Goal: Task Accomplishment & Management: Manage account settings

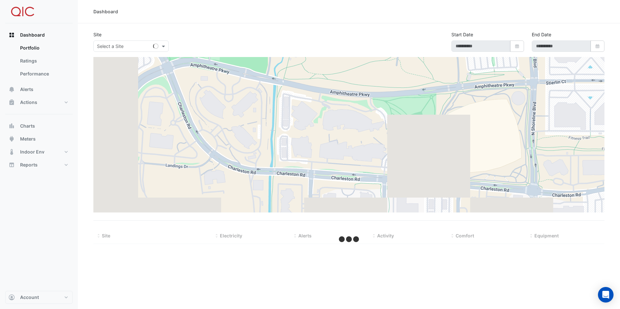
type input "**********"
select select "**"
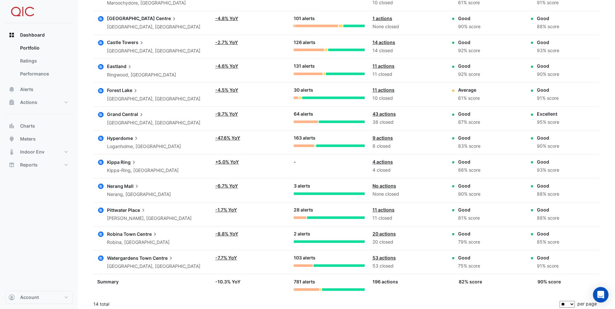
scroll to position [309, 0]
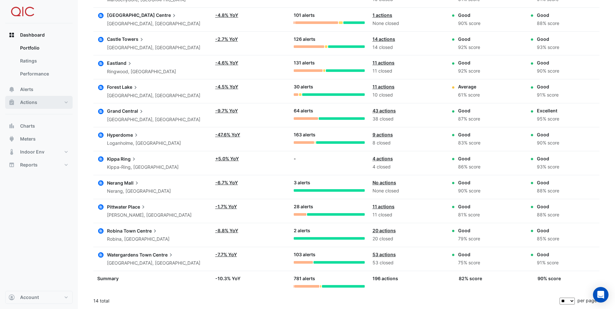
click at [31, 102] on span "Actions" at bounding box center [28, 102] width 17 height 6
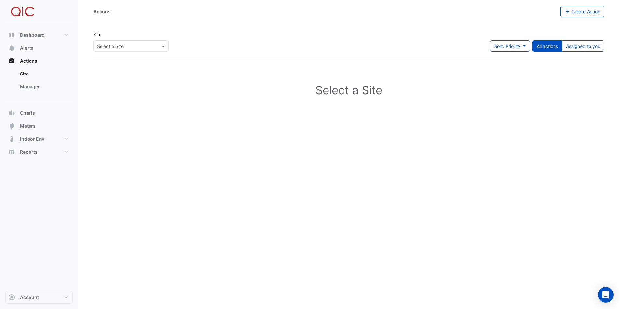
click at [135, 44] on input "text" at bounding box center [124, 46] width 55 height 7
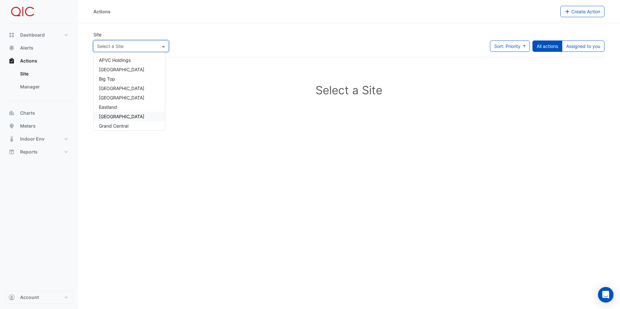
click at [123, 113] on div "[GEOGRAPHIC_DATA]" at bounding box center [129, 116] width 71 height 9
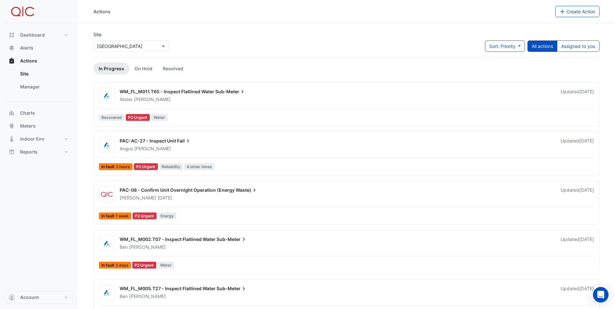
click at [152, 89] on span "WM_FL_M011.T65 - Inspect Flatlined Water" at bounding box center [167, 92] width 95 height 6
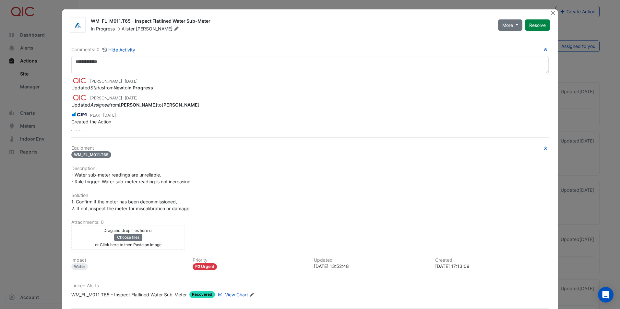
click at [545, 13] on div "WM_FL_M011.T65 - Inspect Flatlined Water Sub-Meter In Progress -> [PERSON_NAME]…" at bounding box center [309, 171] width 495 height 324
click at [549, 13] on button "Close" at bounding box center [552, 12] width 7 height 7
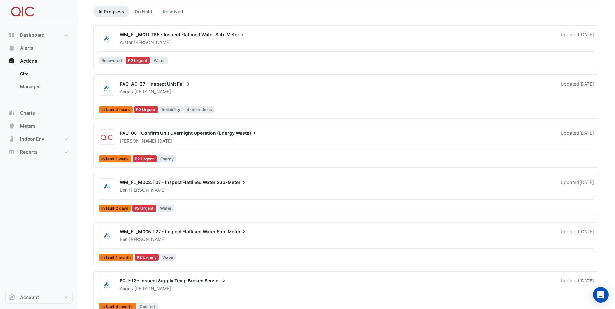
scroll to position [65, 0]
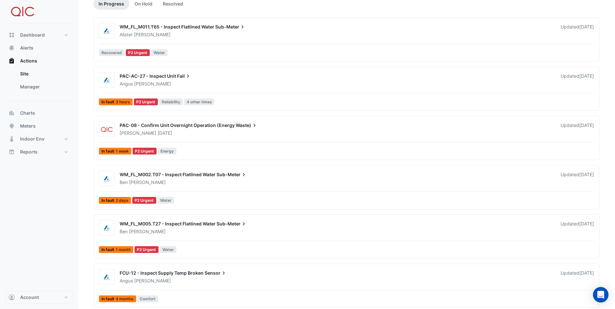
click at [149, 76] on span "PAC-AC-27 - Inspect Unit" at bounding box center [148, 76] width 56 height 6
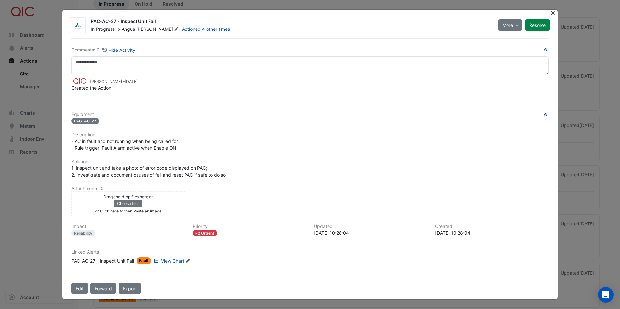
click at [552, 12] on button "Close" at bounding box center [552, 13] width 7 height 7
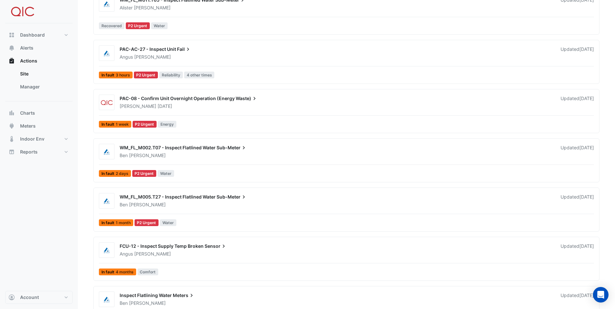
scroll to position [73, 0]
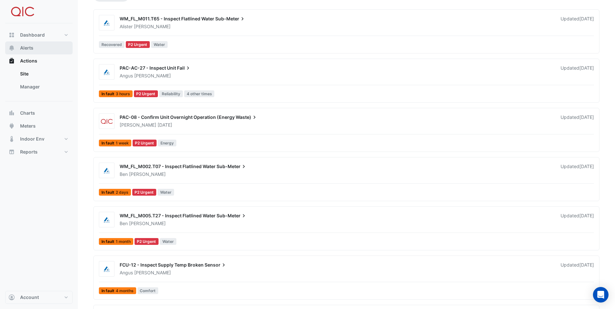
click at [32, 49] on span "Alerts" at bounding box center [26, 48] width 13 height 6
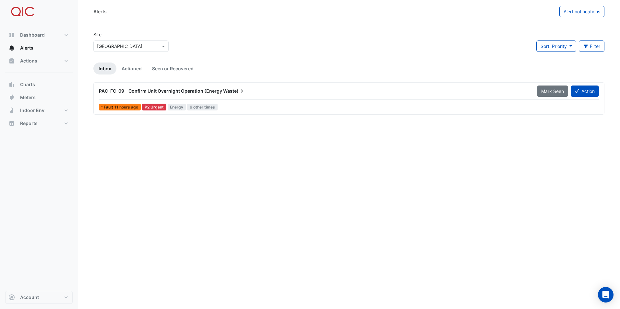
click at [175, 90] on span "PAC-FC-09 - Confirm Unit Overnight Operation (Energy" at bounding box center [160, 91] width 123 height 6
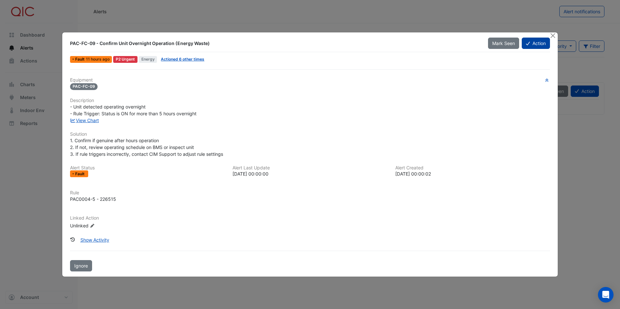
click at [529, 45] on button "Action" at bounding box center [535, 43] width 28 height 11
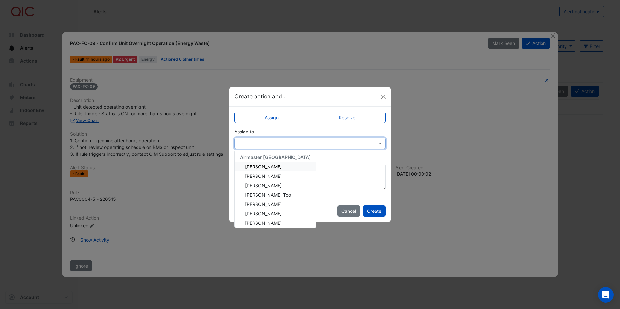
click at [278, 144] on input "text" at bounding box center [303, 143] width 131 height 7
click at [269, 177] on span "[PERSON_NAME]" at bounding box center [263, 176] width 37 height 6
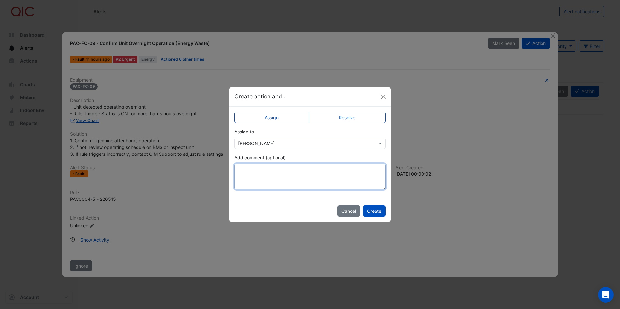
click at [263, 173] on textarea "Add comment (optional)" at bounding box center [309, 177] width 151 height 26
type textarea "**********"
click at [380, 210] on button "Create" at bounding box center [374, 210] width 23 height 11
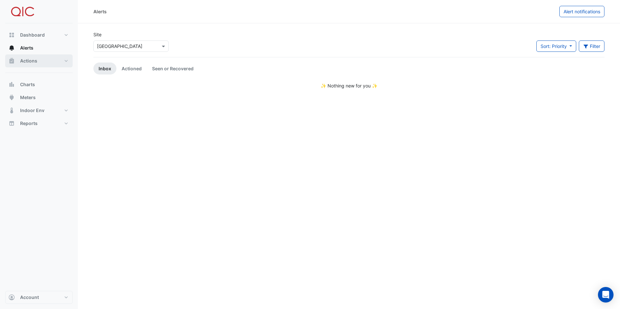
click at [23, 59] on span "Actions" at bounding box center [28, 61] width 17 height 6
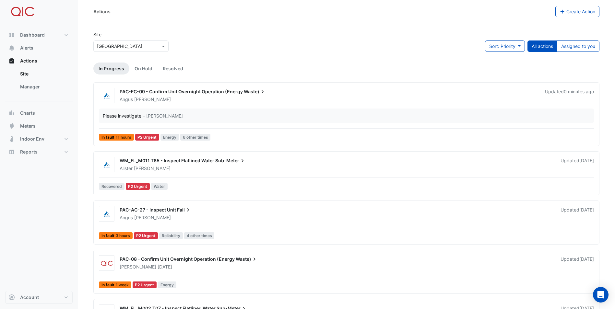
click at [232, 93] on span "PAC-FC-09 - Confirm Unit Overnight Operation (Energy" at bounding box center [181, 92] width 123 height 6
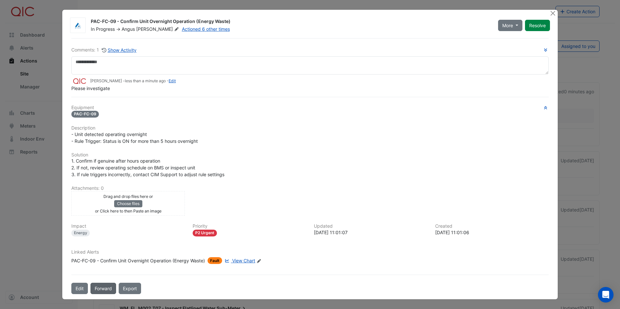
click at [107, 288] on button "Forward" at bounding box center [103, 288] width 26 height 11
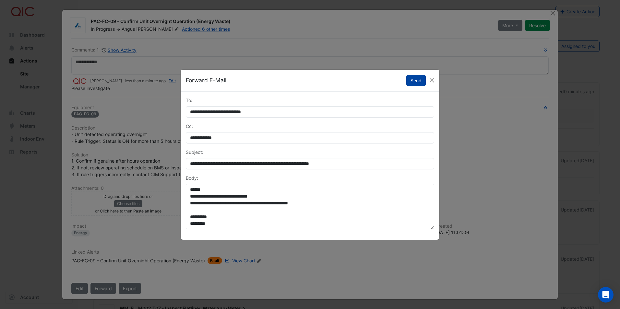
click at [413, 81] on button "Send" at bounding box center [415, 80] width 19 height 11
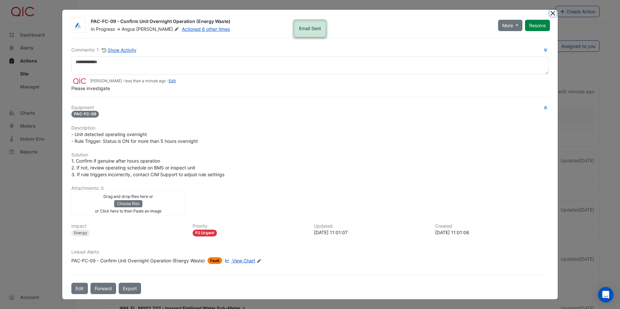
click at [551, 13] on button "Close" at bounding box center [552, 13] width 7 height 7
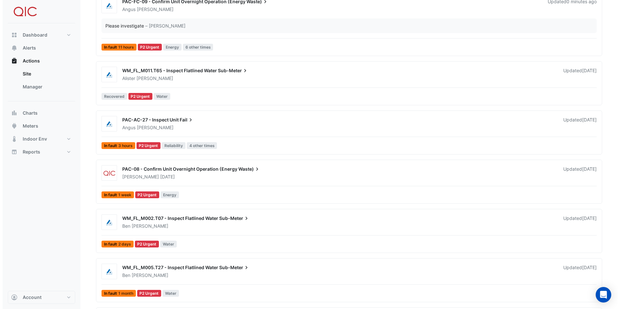
scroll to position [97, 0]
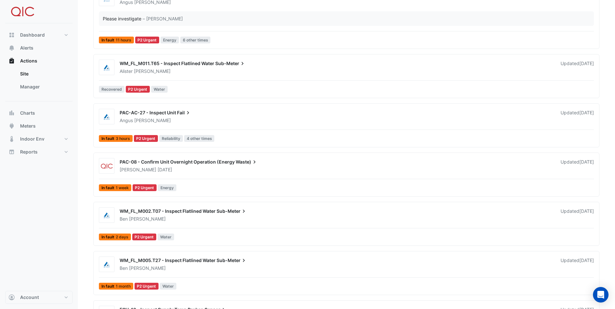
click at [187, 163] on span "PAC-08 - Confirm Unit Overnight Operation (Energy" at bounding box center [177, 162] width 115 height 6
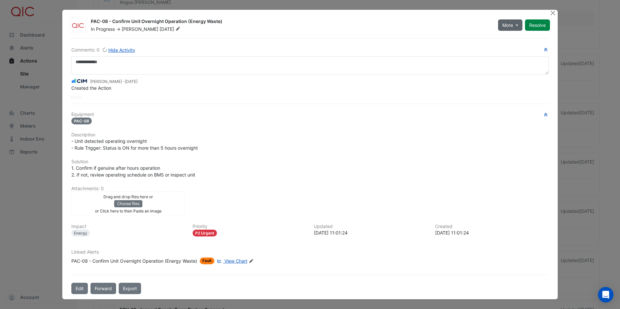
click at [509, 26] on span "More" at bounding box center [507, 25] width 11 height 7
click at [474, 25] on div "PAC-08 - Confirm Unit Overnight Operation (Energy Waste)" at bounding box center [290, 22] width 399 height 8
click at [175, 27] on icon at bounding box center [177, 29] width 5 height 4
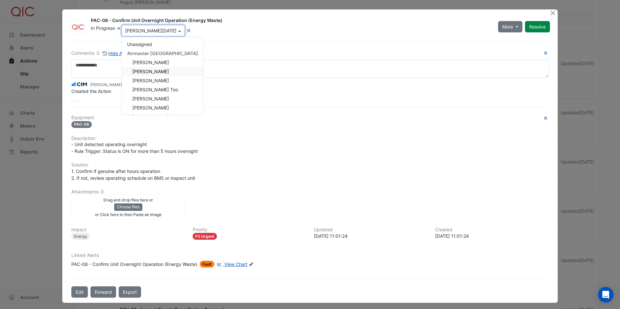
click at [150, 72] on span "[PERSON_NAME]" at bounding box center [150, 72] width 37 height 6
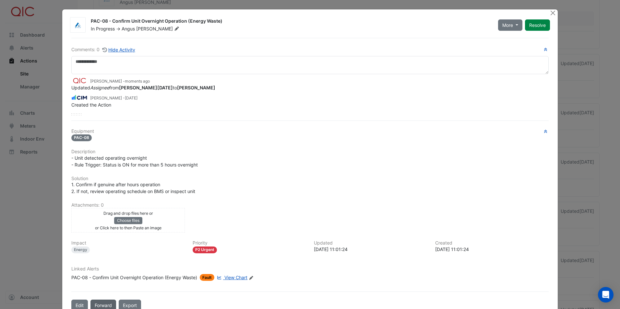
click at [100, 303] on button "Forward" at bounding box center [103, 305] width 26 height 11
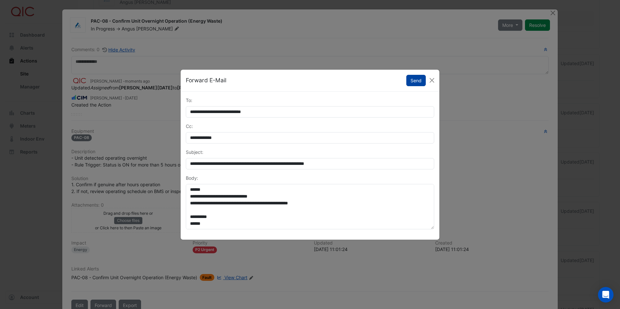
click at [417, 81] on button "Send" at bounding box center [415, 80] width 19 height 11
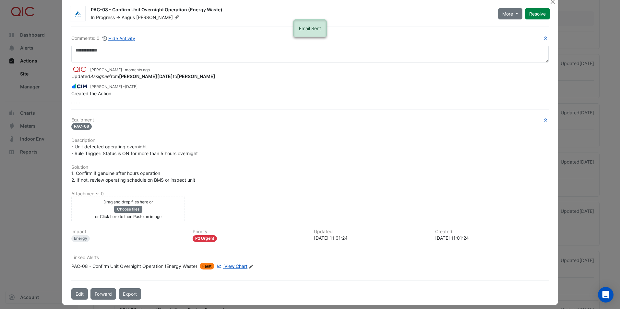
scroll to position [17, 0]
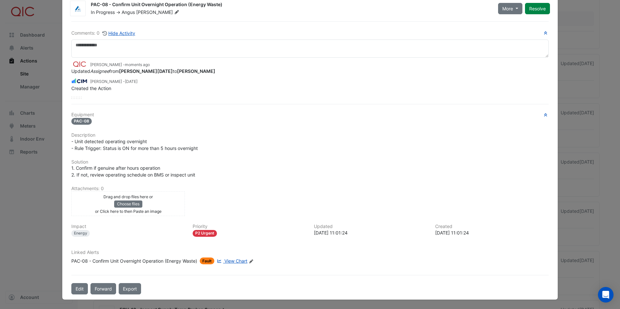
click at [236, 260] on span "View Chart" at bounding box center [235, 261] width 23 height 6
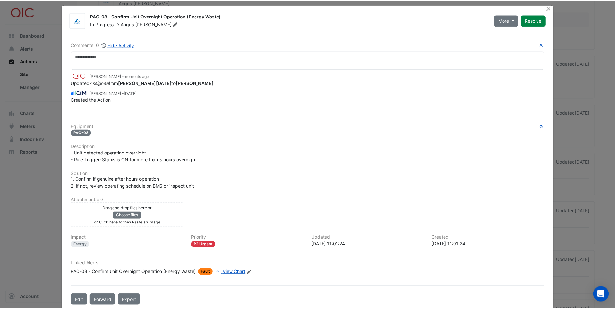
scroll to position [0, 0]
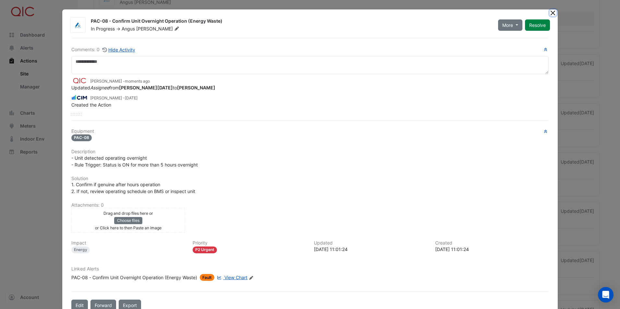
click at [552, 11] on button "Close" at bounding box center [552, 12] width 7 height 7
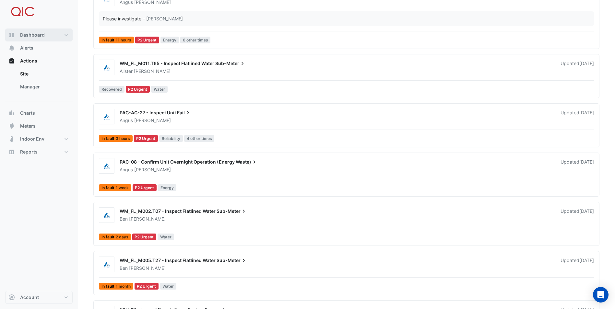
click at [25, 37] on span "Dashboard" at bounding box center [32, 35] width 25 height 6
select select "**"
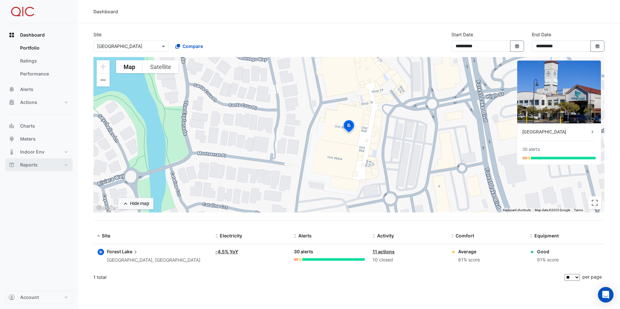
click at [32, 164] on span "Reports" at bounding box center [29, 165] width 18 height 6
select select "**"
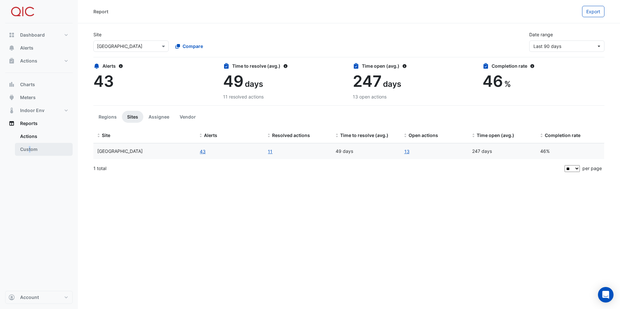
click at [30, 147] on link "Custom" at bounding box center [44, 149] width 58 height 13
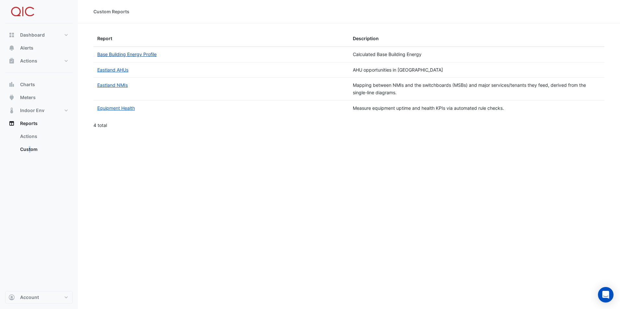
click at [144, 52] on link "Base Building Energy Profile" at bounding box center [126, 55] width 59 height 6
click at [37, 148] on link "Custom" at bounding box center [44, 149] width 58 height 13
click at [131, 54] on link "Base Building Energy Profile" at bounding box center [126, 55] width 59 height 6
click at [123, 107] on link "Equipment Health" at bounding box center [116, 108] width 38 height 6
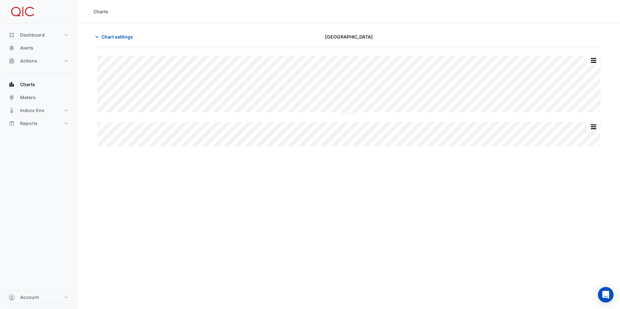
click at [231, 207] on div "Charts Chart settings [GEOGRAPHIC_DATA] Split All Split None Print Save as JPEG…" at bounding box center [349, 154] width 542 height 309
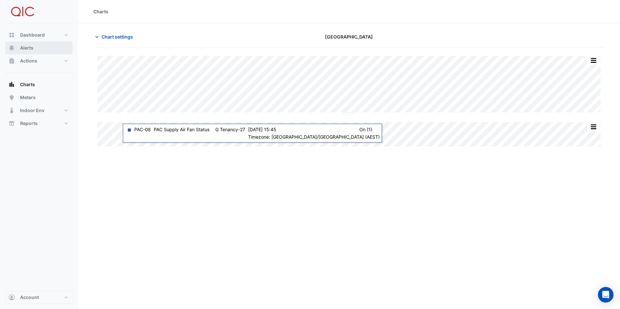
click at [25, 47] on span "Alerts" at bounding box center [26, 48] width 13 height 6
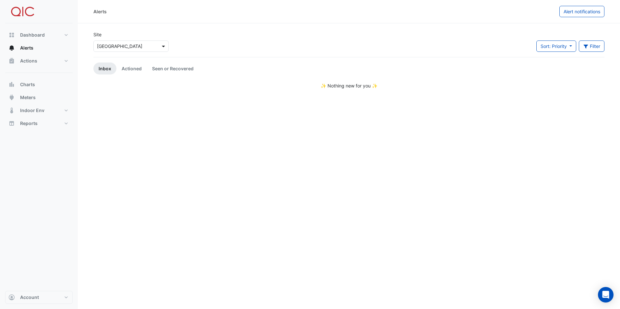
click at [162, 49] on span at bounding box center [164, 46] width 8 height 7
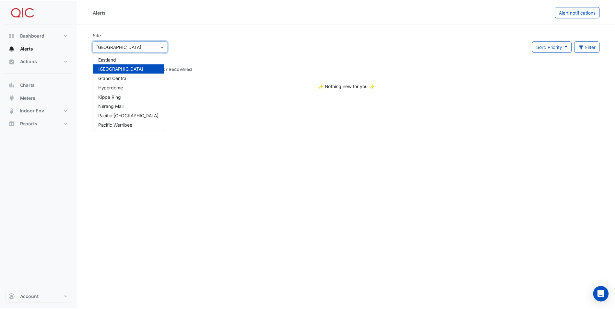
scroll to position [65, 0]
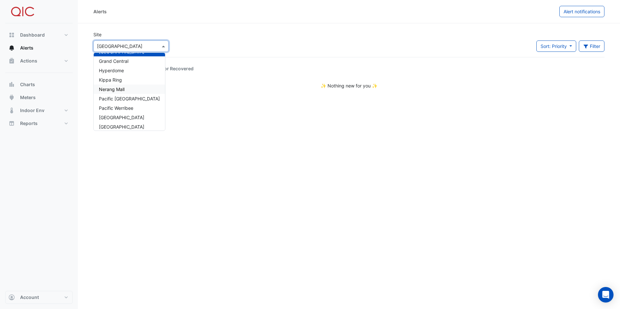
click at [117, 88] on span "Nerang Mall" at bounding box center [112, 90] width 26 height 6
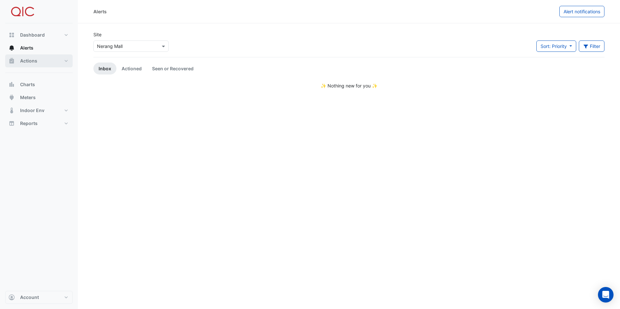
click at [33, 60] on span "Actions" at bounding box center [28, 61] width 17 height 6
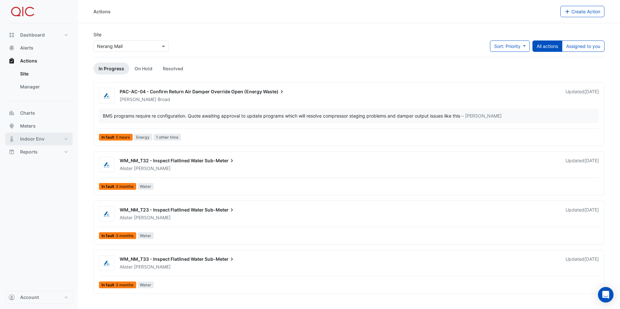
click at [33, 135] on button "Indoor Env" at bounding box center [38, 139] width 67 height 13
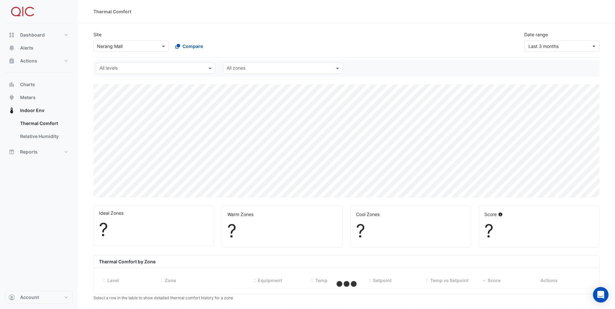
select select "**"
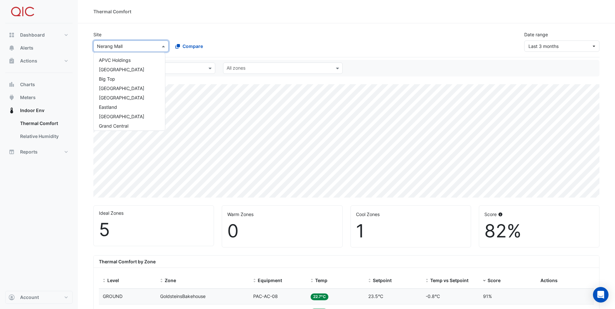
scroll to position [78, 0]
click at [151, 45] on input "text" at bounding box center [124, 46] width 55 height 7
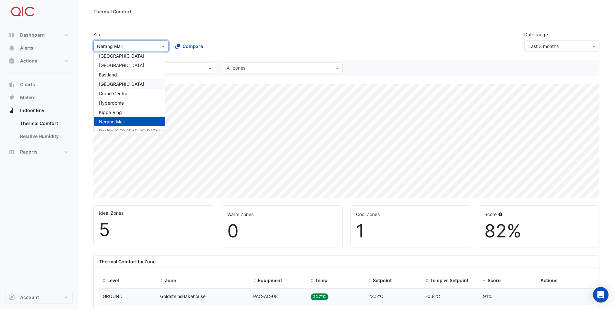
click at [117, 83] on span "[GEOGRAPHIC_DATA]" at bounding box center [121, 84] width 45 height 6
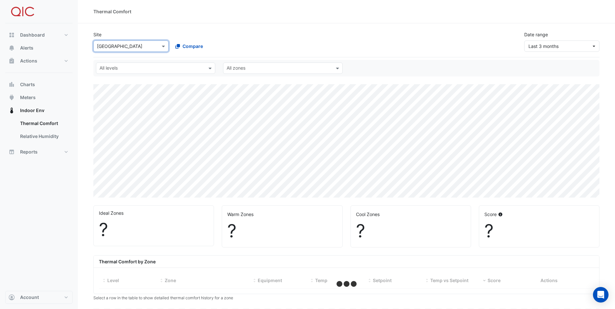
select select "**"
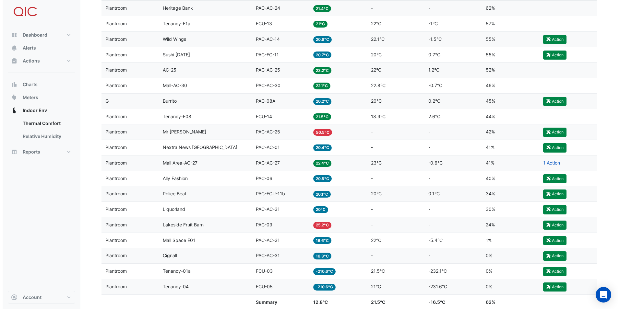
scroll to position [750, 0]
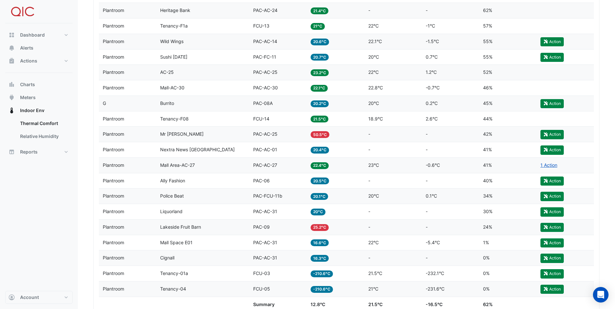
click at [321, 134] on span "50.5°C" at bounding box center [319, 134] width 19 height 7
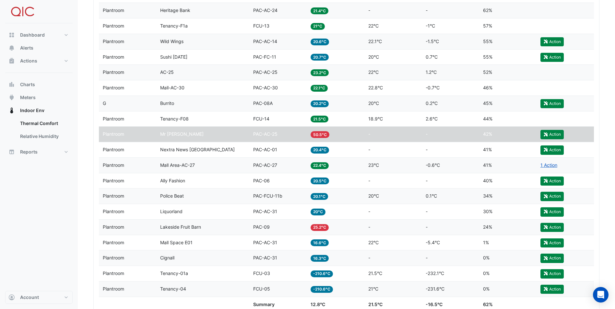
drag, startPoint x: 168, startPoint y: 134, endPoint x: 374, endPoint y: 135, distance: 205.8
click at [374, 135] on div "Setpoint -" at bounding box center [393, 134] width 50 height 7
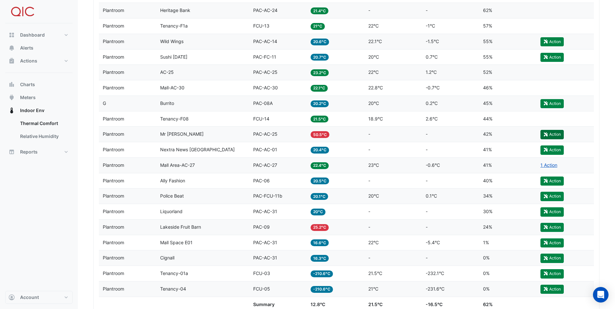
click at [547, 137] on button "Action" at bounding box center [551, 134] width 23 height 9
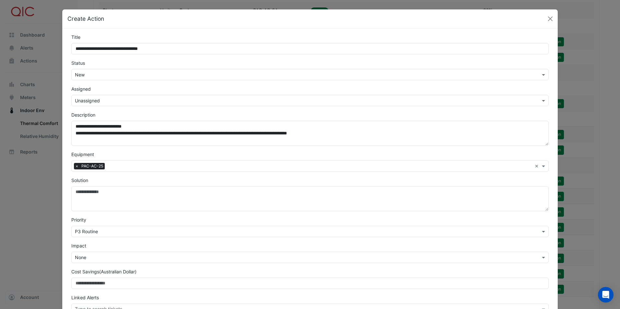
click at [115, 100] on input "text" at bounding box center [303, 101] width 457 height 7
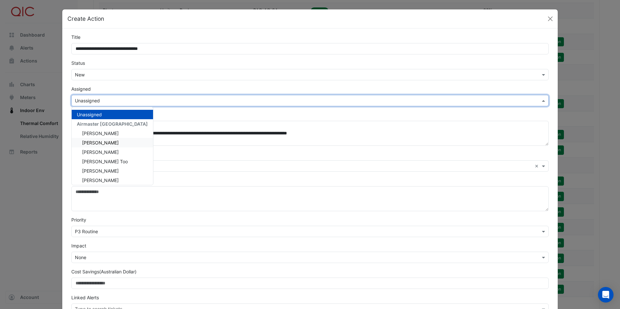
click at [108, 144] on span "[PERSON_NAME]" at bounding box center [100, 143] width 37 height 6
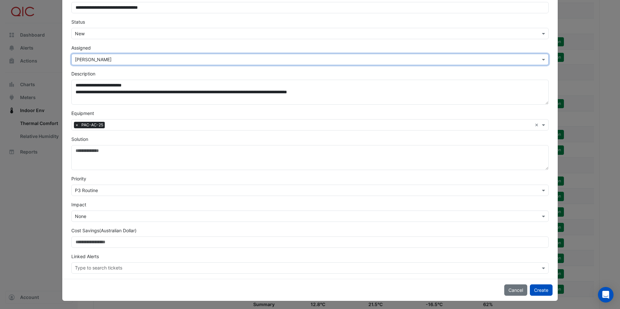
scroll to position [42, 0]
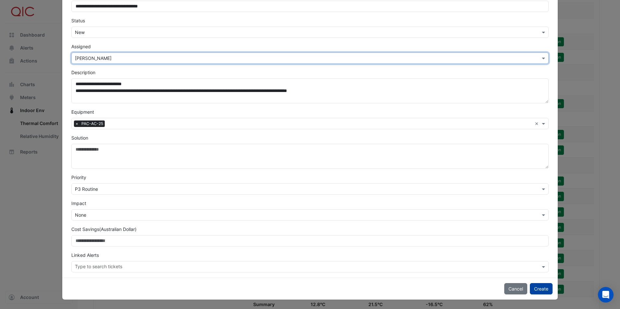
click at [536, 287] on button "Create" at bounding box center [541, 288] width 23 height 11
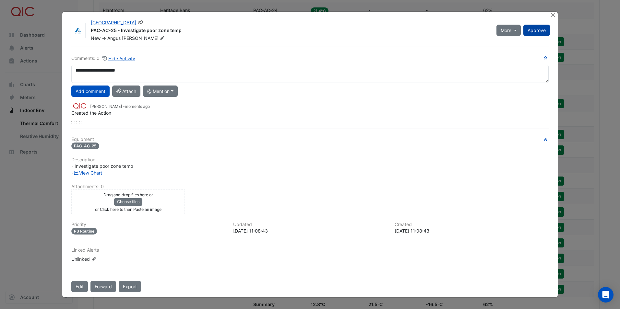
type textarea "**********"
click at [536, 28] on span "Approve" at bounding box center [536, 31] width 18 height 6
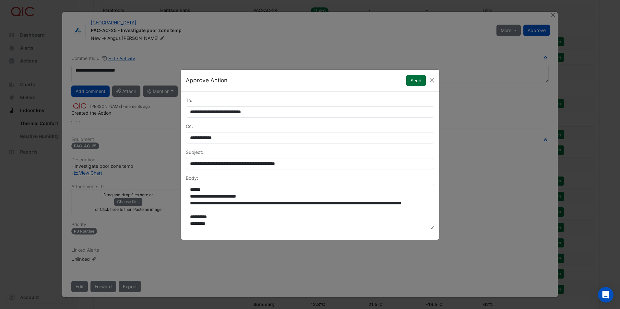
click at [412, 79] on button "Send" at bounding box center [415, 80] width 19 height 11
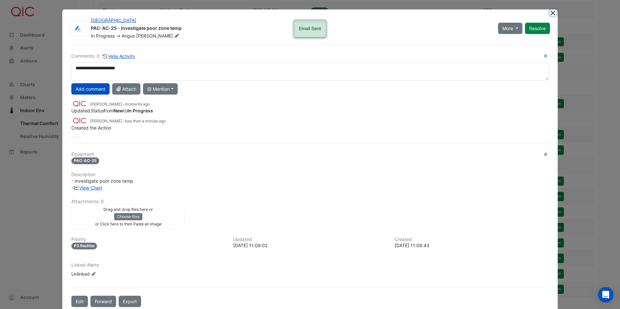
click at [549, 13] on button "Close" at bounding box center [552, 12] width 7 height 7
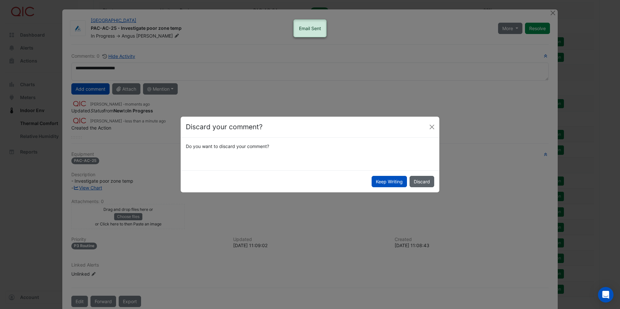
click at [422, 180] on button "Discard" at bounding box center [421, 181] width 25 height 11
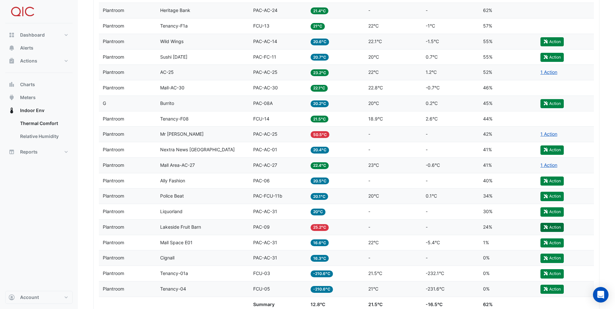
click at [556, 225] on button "Action" at bounding box center [551, 227] width 23 height 9
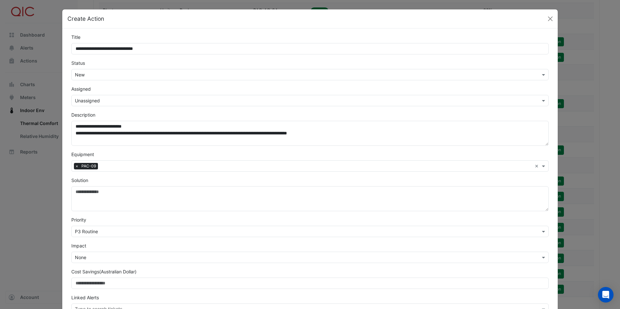
click at [104, 103] on input "text" at bounding box center [303, 101] width 457 height 7
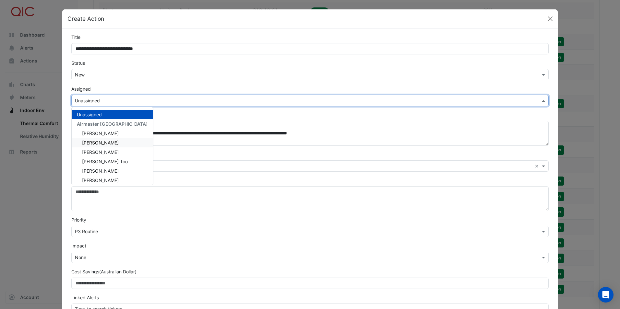
click at [109, 142] on span "[PERSON_NAME]" at bounding box center [100, 143] width 37 height 6
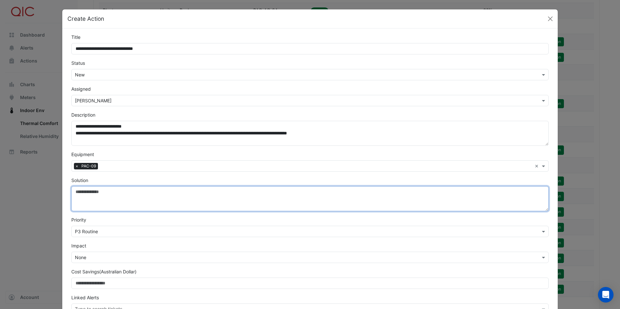
click at [100, 193] on textarea "Solution" at bounding box center [309, 198] width 477 height 25
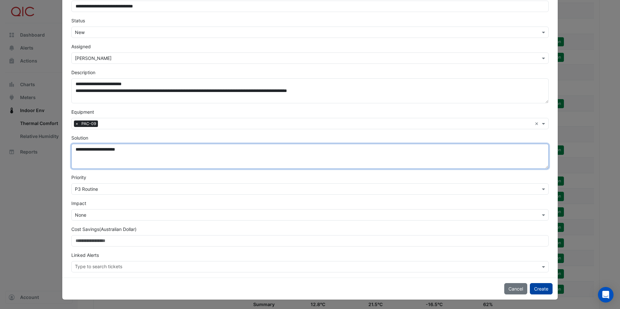
type textarea "**********"
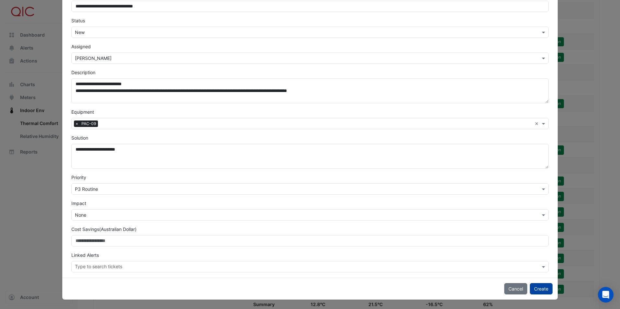
click at [541, 290] on button "Create" at bounding box center [541, 288] width 23 height 11
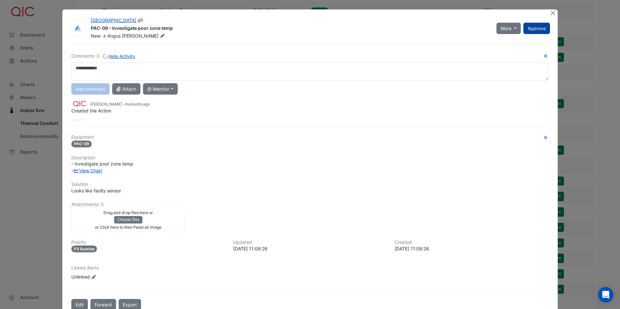
click at [537, 28] on span "Approve" at bounding box center [536, 29] width 18 height 6
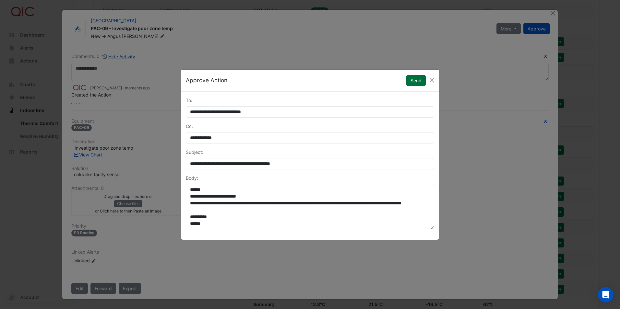
click at [418, 81] on button "Send" at bounding box center [415, 80] width 19 height 11
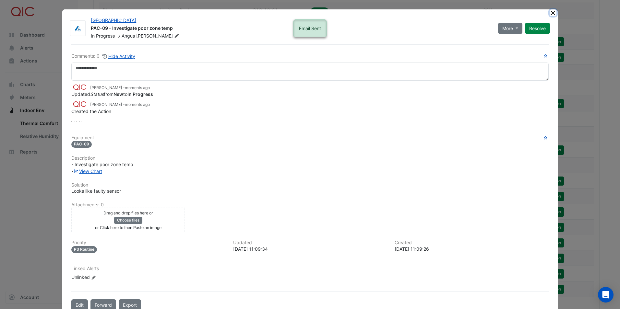
click at [551, 12] on button "Close" at bounding box center [552, 12] width 7 height 7
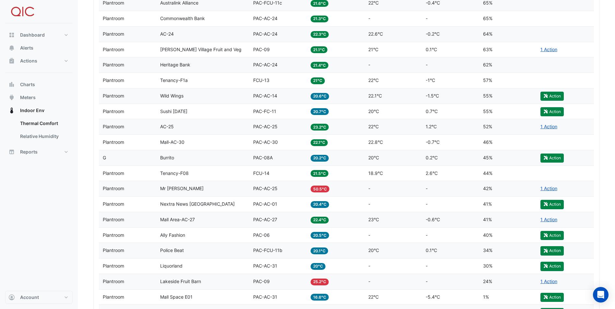
scroll to position [750, 0]
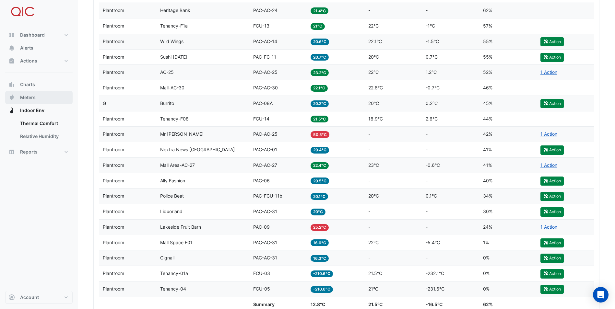
click at [24, 98] on span "Meters" at bounding box center [28, 97] width 16 height 6
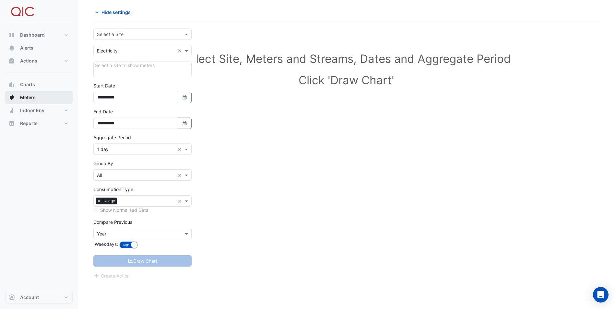
scroll to position [25, 0]
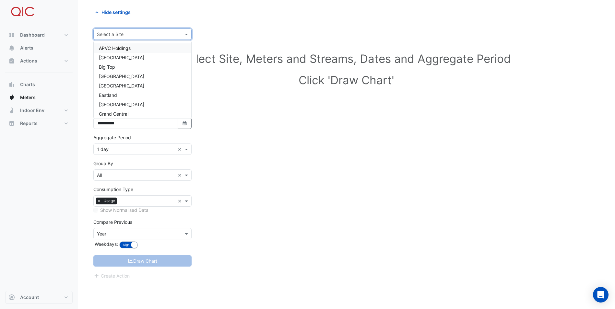
click at [179, 36] on div at bounding box center [143, 33] width 98 height 7
click at [119, 76] on span "Nerang Mall" at bounding box center [112, 78] width 26 height 6
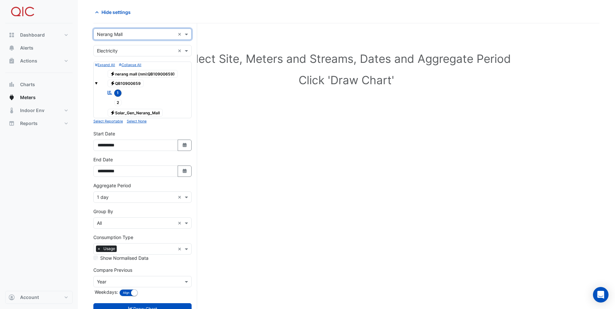
click at [169, 51] on input "text" at bounding box center [136, 51] width 78 height 7
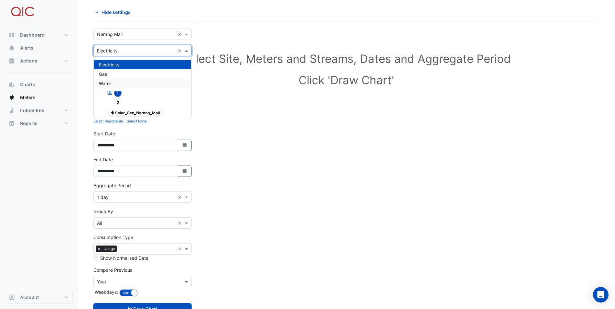
click at [128, 83] on div "Water" at bounding box center [143, 83] width 98 height 9
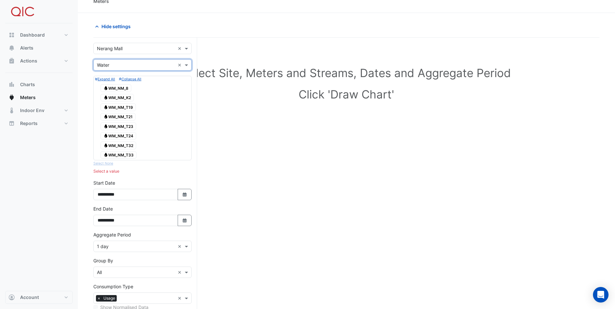
scroll to position [0, 0]
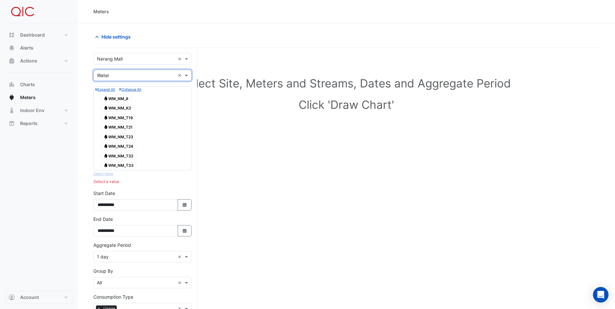
click at [120, 96] on span "Water WM_NM_8" at bounding box center [115, 99] width 31 height 8
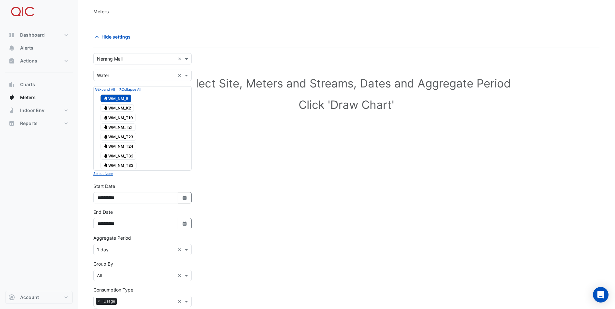
click at [123, 164] on span "Water WM_NM_T33" at bounding box center [118, 166] width 36 height 8
click at [118, 105] on span "Water WM_NM_K2" at bounding box center [116, 108] width 33 height 8
click at [123, 116] on span "Water WM_NM_T19" at bounding box center [117, 118] width 35 height 8
click at [122, 127] on span "Water WM_NM_T21" at bounding box center [117, 127] width 35 height 8
click at [122, 135] on span "Water WM_NM_T23" at bounding box center [118, 137] width 36 height 8
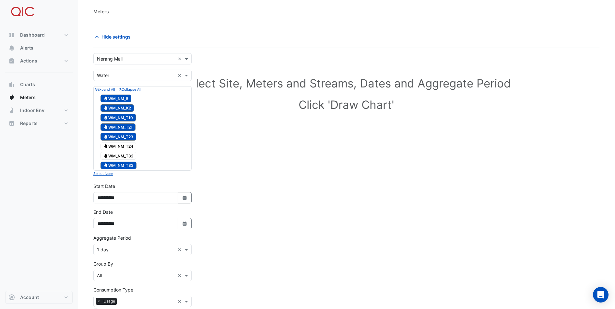
click at [121, 146] on span "Water WM_NM_T24" at bounding box center [118, 147] width 36 height 8
click at [122, 156] on span "Water WM_NM_T32" at bounding box center [118, 156] width 36 height 8
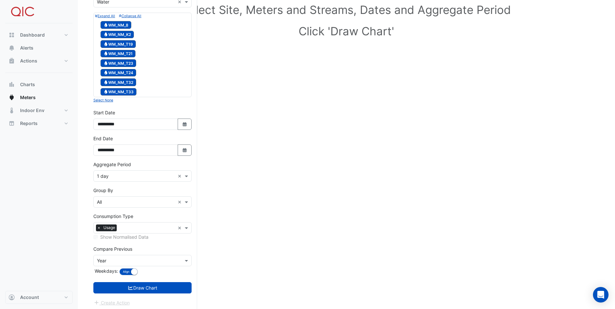
scroll to position [76, 0]
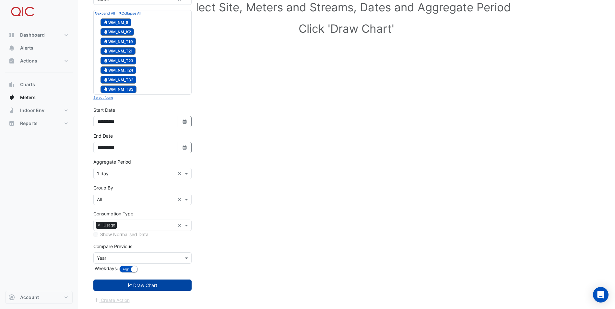
click at [149, 286] on button "Draw Chart" at bounding box center [142, 285] width 98 height 11
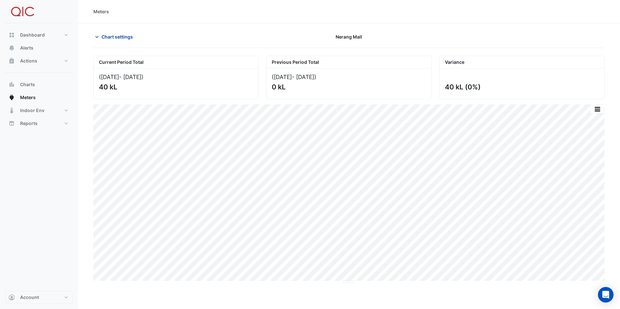
click at [107, 35] on span "Chart settings" at bounding box center [116, 36] width 31 height 7
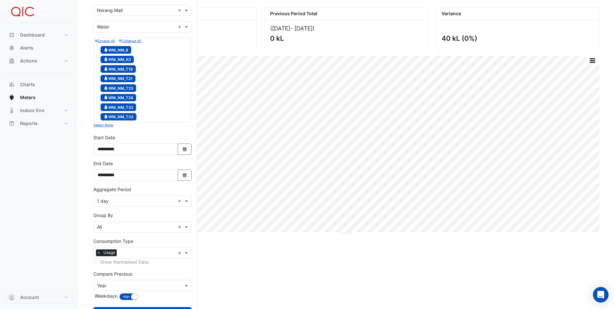
scroll to position [65, 0]
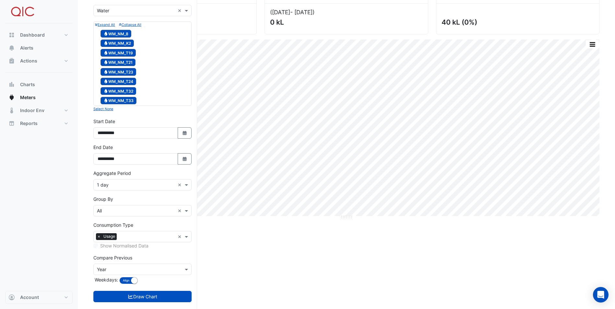
click at [133, 185] on input "text" at bounding box center [136, 185] width 78 height 7
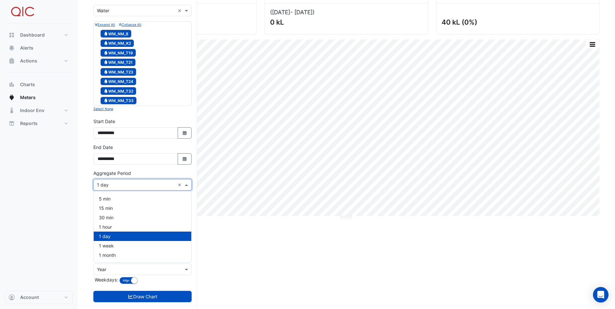
click at [133, 185] on input "text" at bounding box center [136, 185] width 78 height 7
click at [84, 239] on section "Hide settings [GEOGRAPHIC_DATA] Current Period Total ([DATE] - [DATE] ) 40 kL P…" at bounding box center [346, 140] width 537 height 362
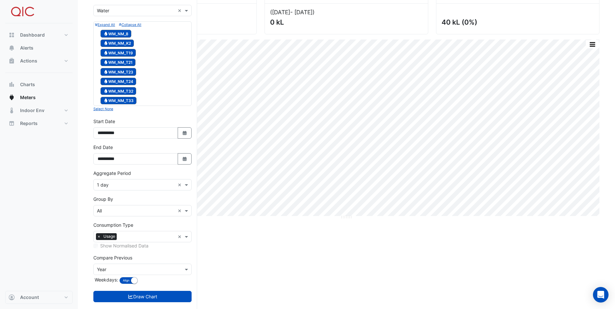
click at [124, 205] on div "Group By × All ×" at bounding box center [142, 206] width 98 height 21
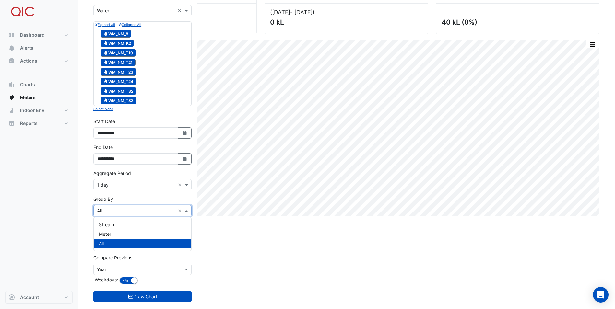
click at [123, 208] on input "text" at bounding box center [136, 211] width 78 height 7
click at [115, 235] on div "Meter" at bounding box center [143, 233] width 98 height 9
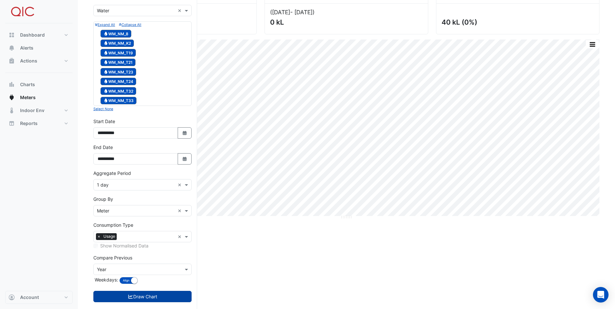
click at [152, 295] on button "Draw Chart" at bounding box center [142, 296] width 98 height 11
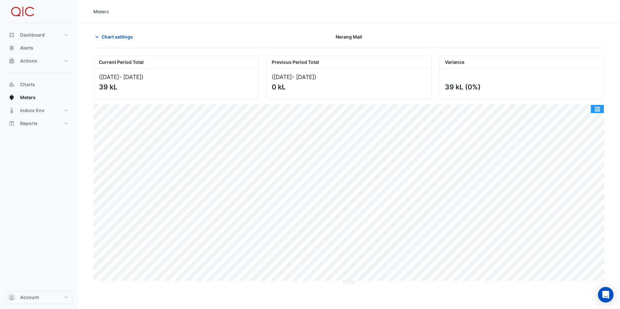
click at [597, 109] on button "button" at bounding box center [597, 109] width 13 height 8
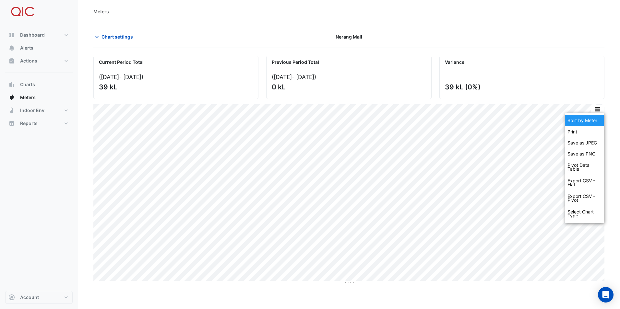
click at [589, 118] on div "Split by Meter" at bounding box center [584, 121] width 39 height 12
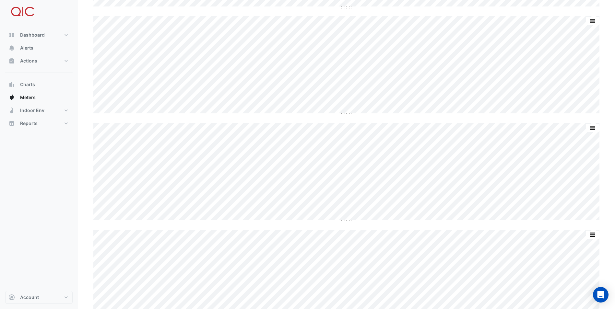
scroll to position [544, 0]
click at [593, 207] on button "button" at bounding box center [592, 207] width 13 height 8
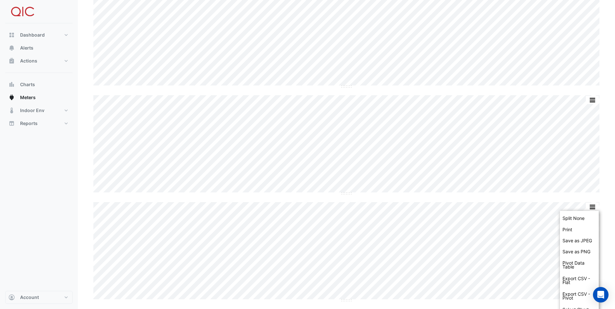
click at [591, 105] on button "button" at bounding box center [592, 106] width 13 height 8
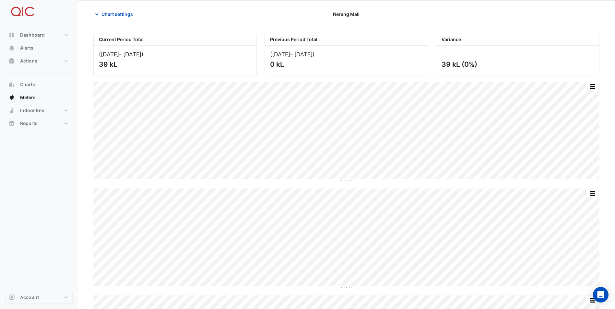
scroll to position [0, 0]
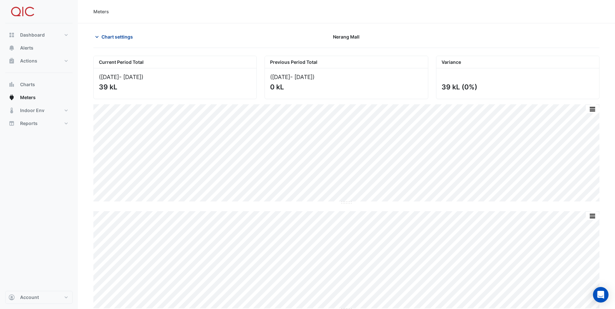
click at [109, 37] on span "Chart settings" at bounding box center [116, 36] width 31 height 7
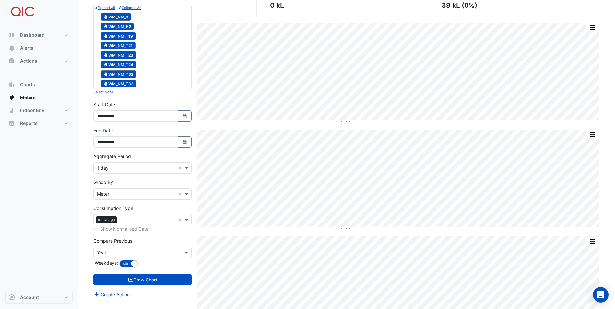
scroll to position [130, 0]
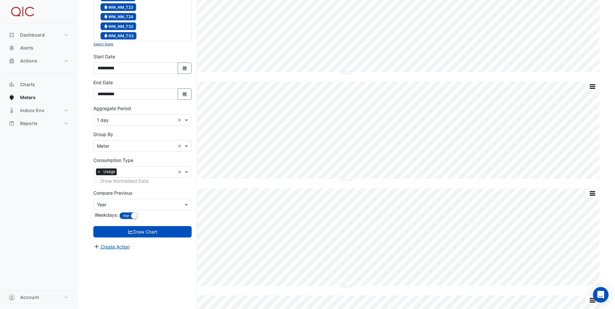
click at [119, 123] on input "text" at bounding box center [136, 120] width 78 height 7
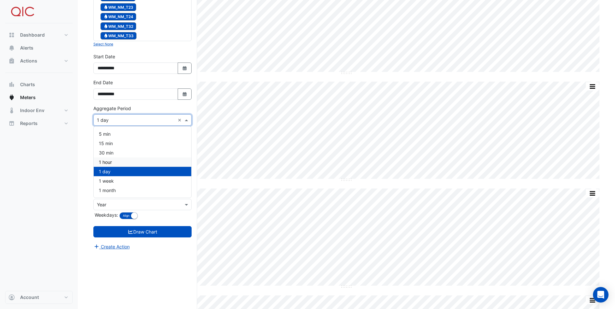
click at [114, 162] on div "1 hour" at bounding box center [143, 162] width 98 height 9
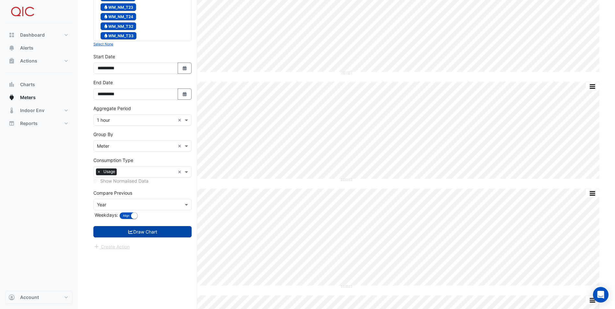
click at [143, 231] on button "Draw Chart" at bounding box center [142, 231] width 98 height 11
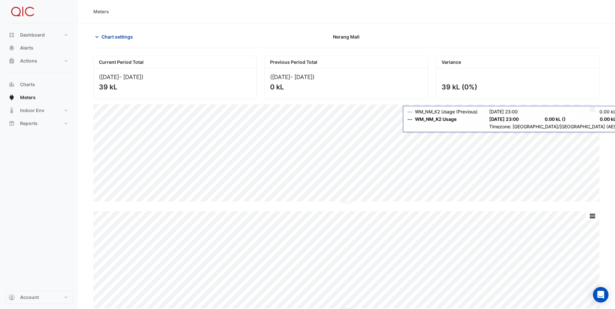
click at [101, 40] on button "Chart settings" at bounding box center [115, 36] width 44 height 11
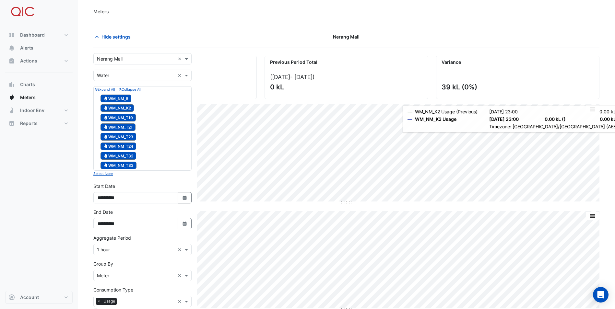
click at [114, 61] on input "text" at bounding box center [136, 59] width 78 height 7
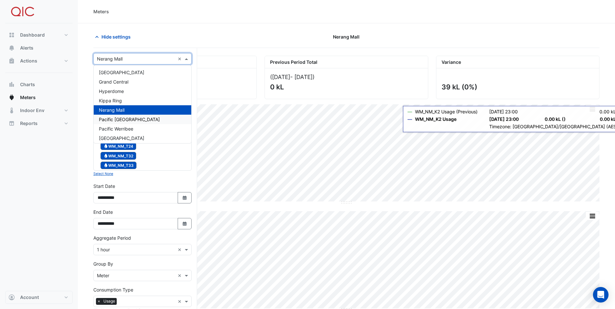
scroll to position [45, 0]
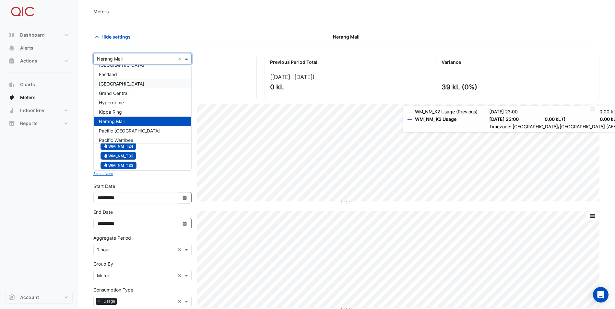
click at [121, 85] on span "[GEOGRAPHIC_DATA]" at bounding box center [121, 84] width 45 height 6
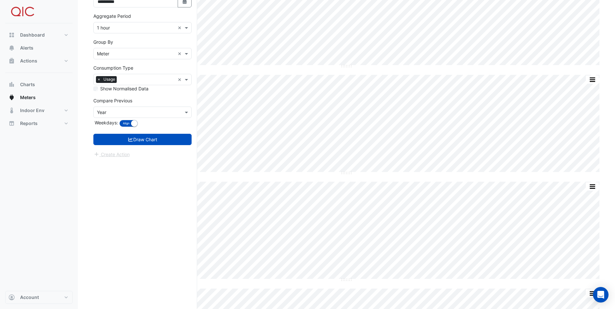
scroll to position [357, 0]
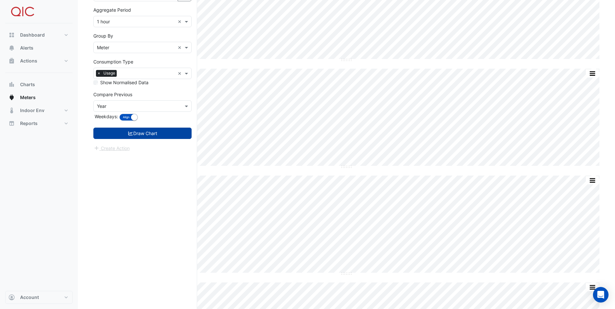
click at [136, 135] on button "Draw Chart" at bounding box center [142, 133] width 98 height 11
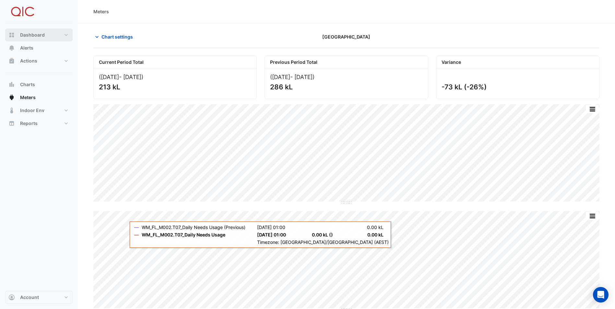
click at [31, 34] on span "Dashboard" at bounding box center [32, 35] width 25 height 6
select select "**"
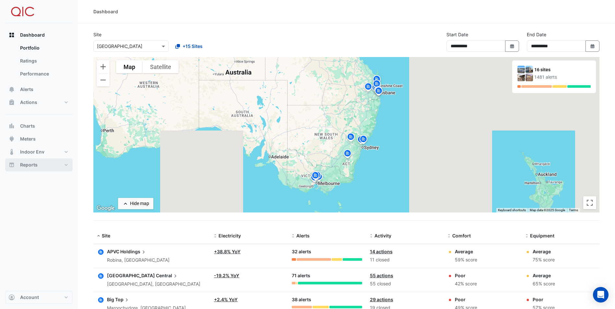
click at [32, 163] on span "Reports" at bounding box center [29, 165] width 18 height 6
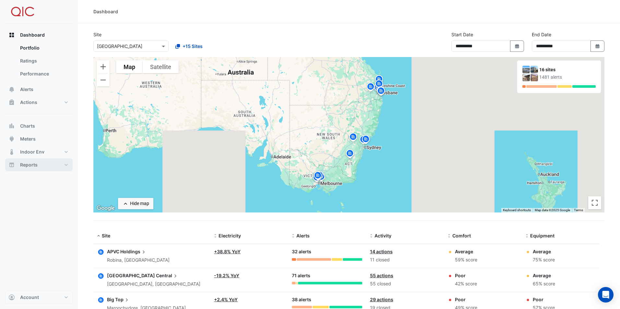
select select "**"
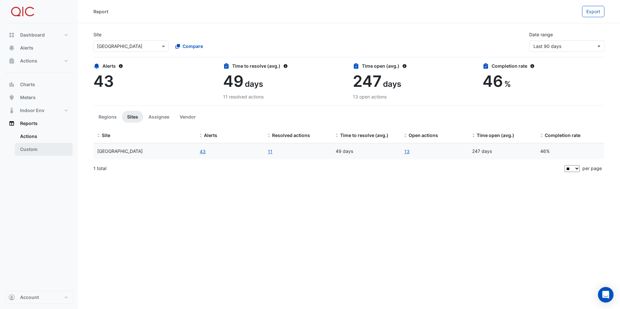
click at [30, 151] on link "Custom" at bounding box center [44, 149] width 58 height 13
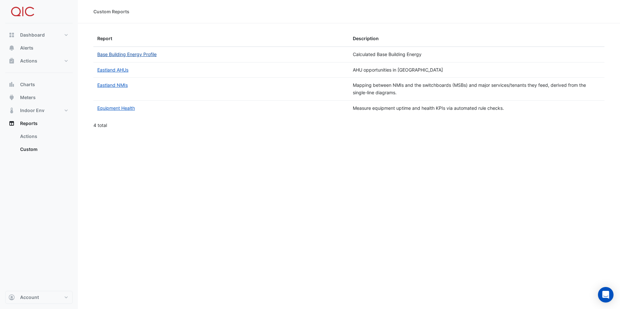
click at [124, 54] on link "Base Building Energy Profile" at bounding box center [126, 55] width 59 height 6
